Goal: Information Seeking & Learning: Learn about a topic

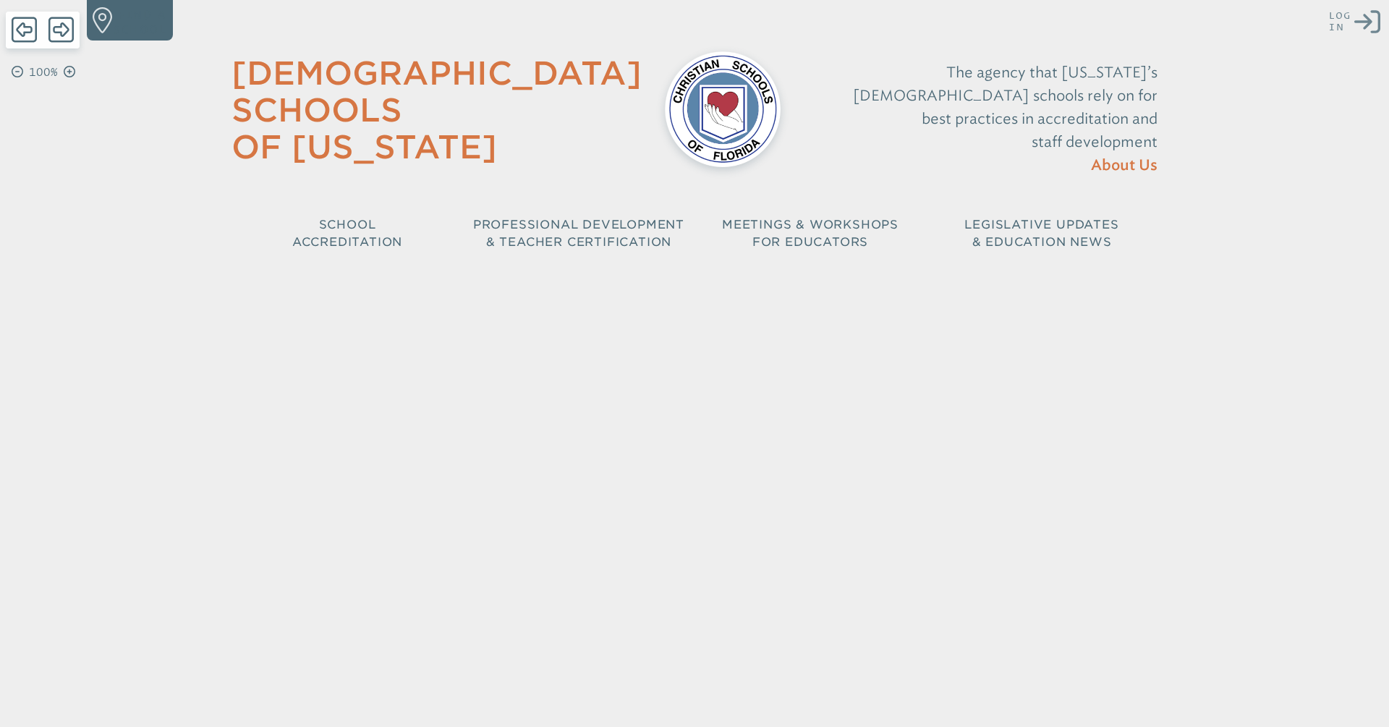
click at [1329, 20] on div "Close Login Area Log in or create account Show Password Existing user? Log in F…" at bounding box center [694, 133] width 1389 height 266
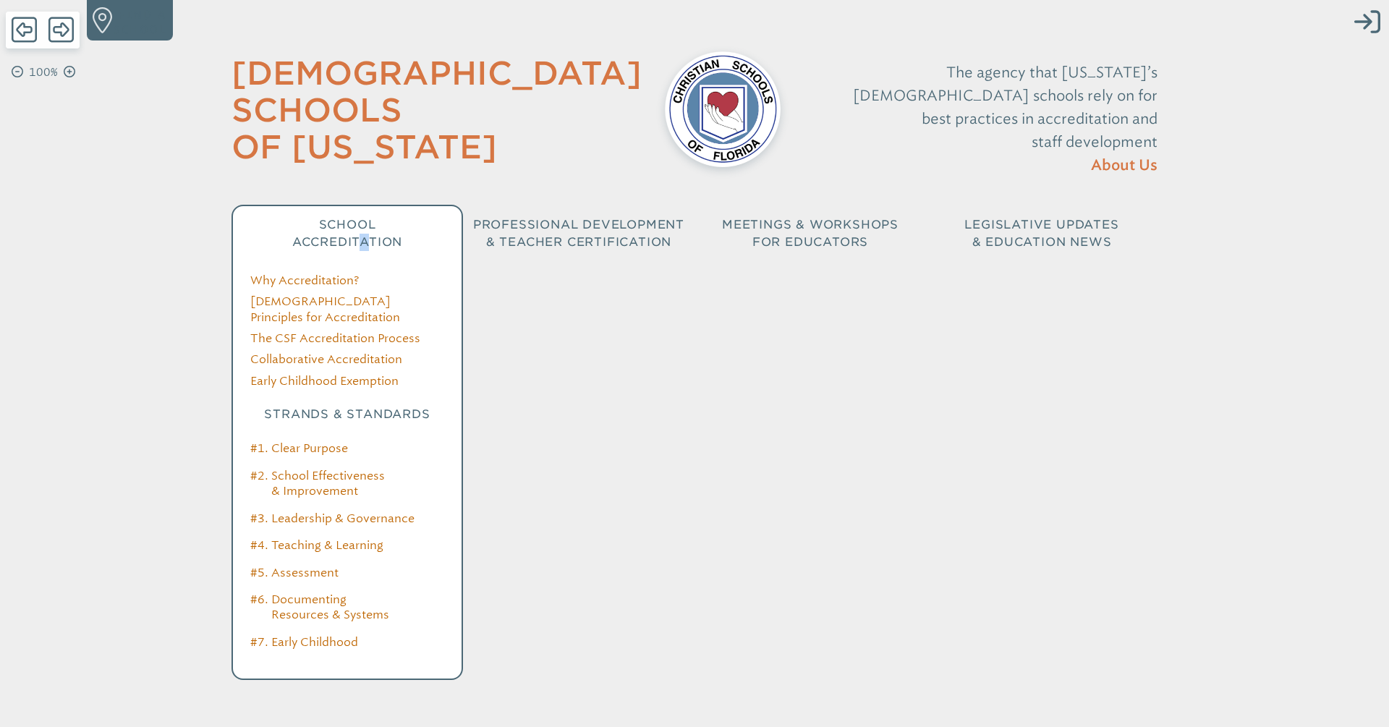
click at [356, 218] on span "School Accreditation" at bounding box center [347, 233] width 110 height 31
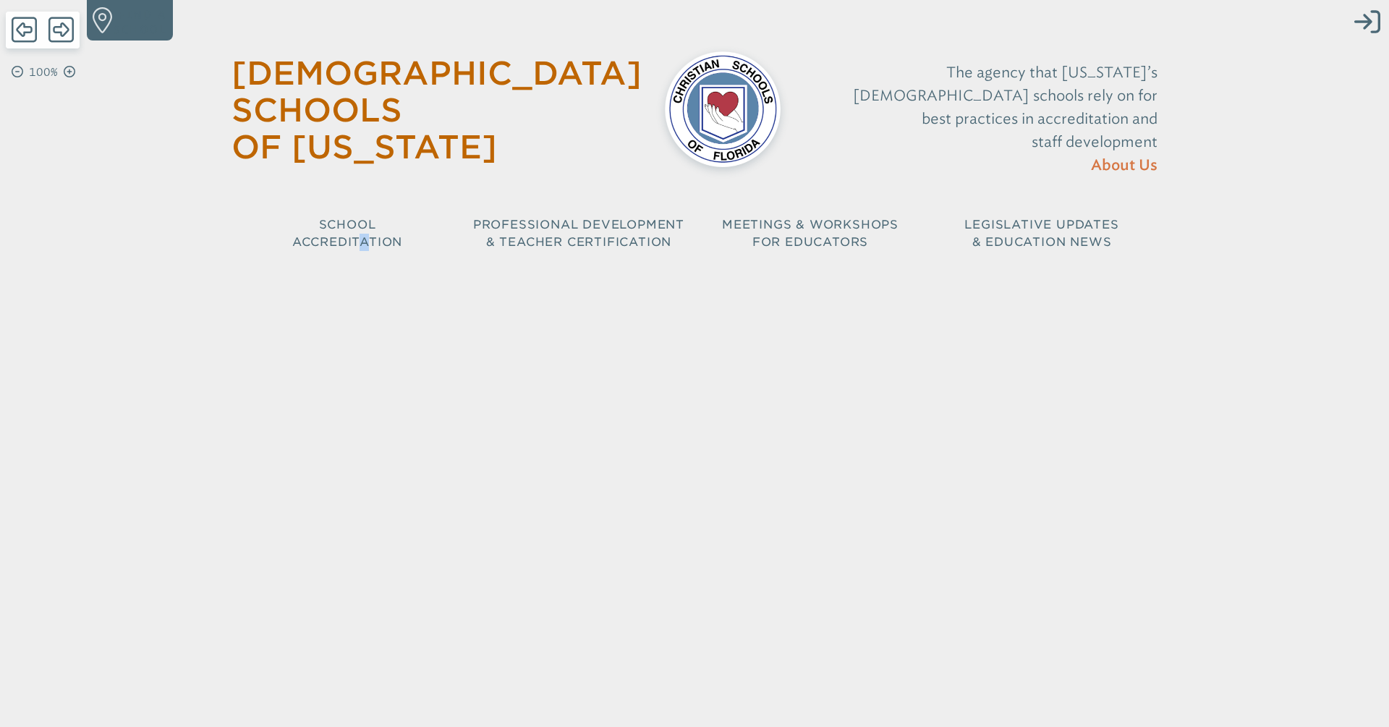
click at [706, 122] on img at bounding box center [723, 109] width 116 height 116
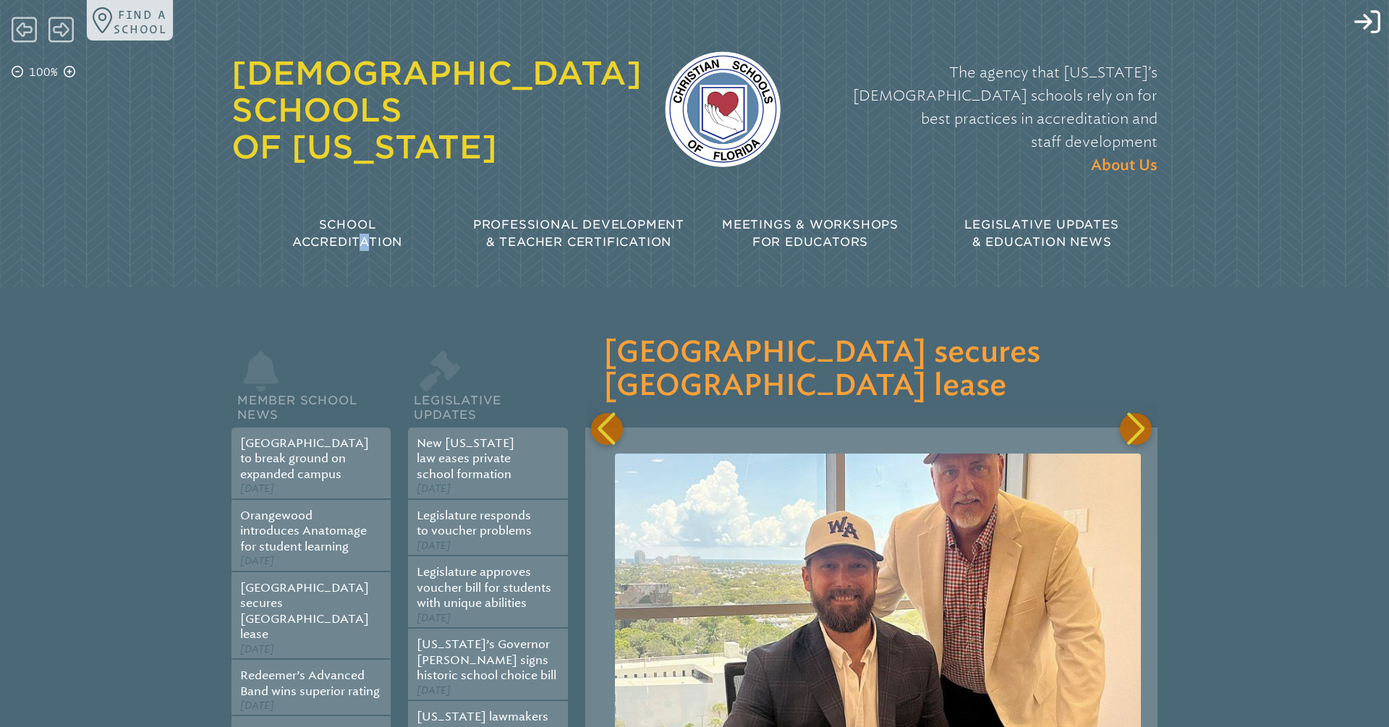
scroll to position [0, 1144]
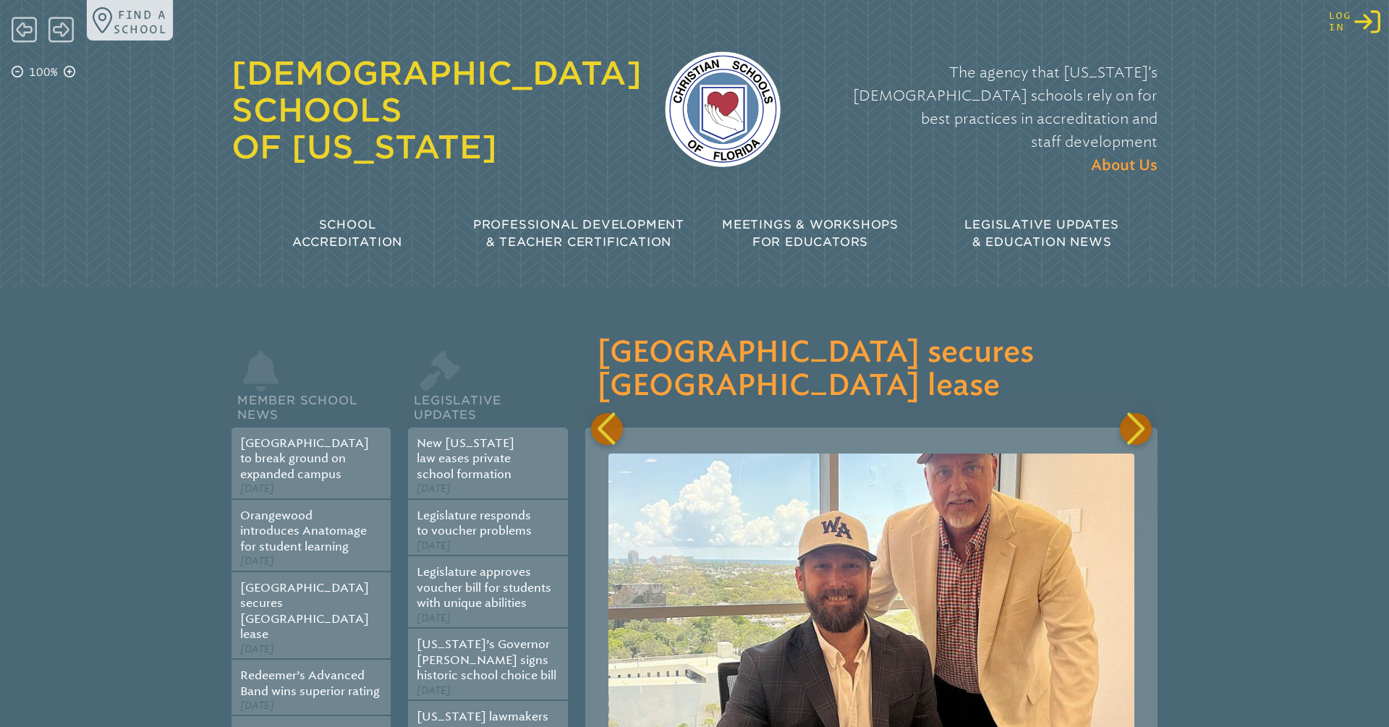
click at [1342, 14] on span "Log in" at bounding box center [1340, 21] width 22 height 22
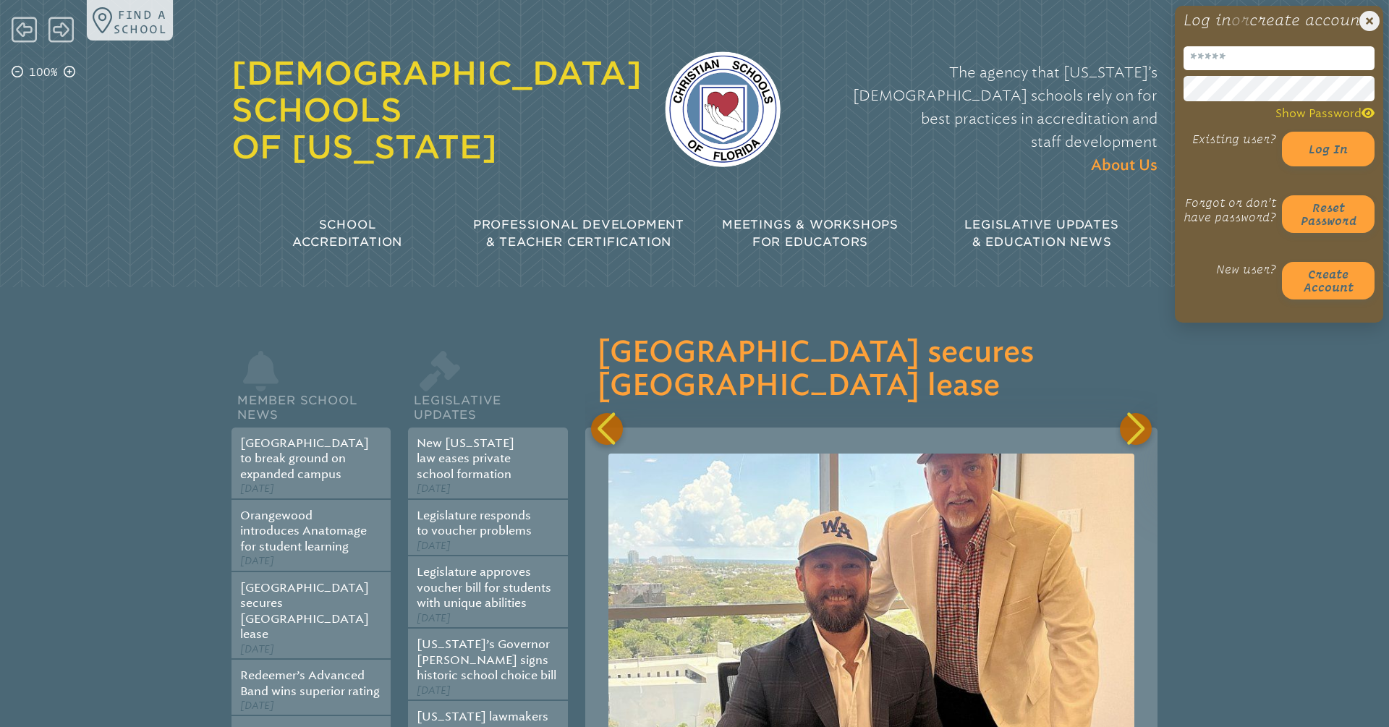
click at [1264, 70] on input "email" at bounding box center [1278, 58] width 191 height 24
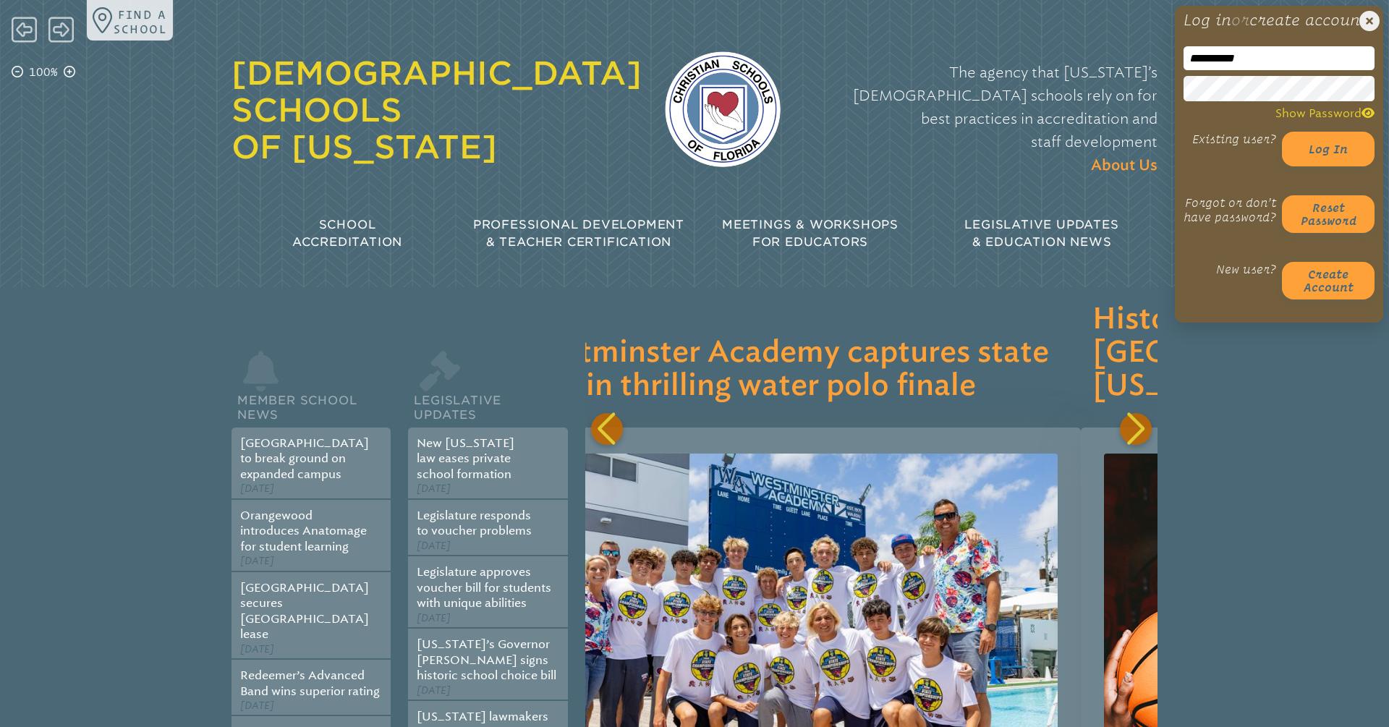
scroll to position [0, 1716]
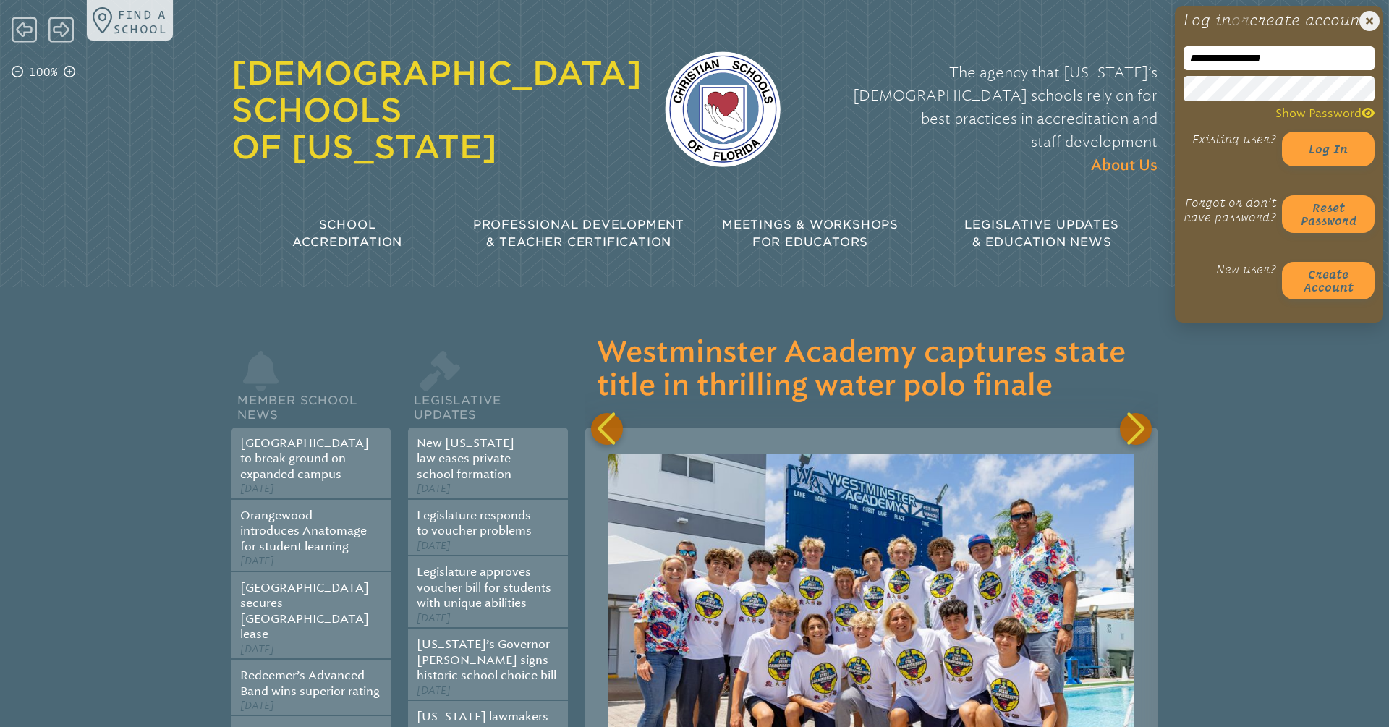
type input "**********"
